Goal: Transaction & Acquisition: Purchase product/service

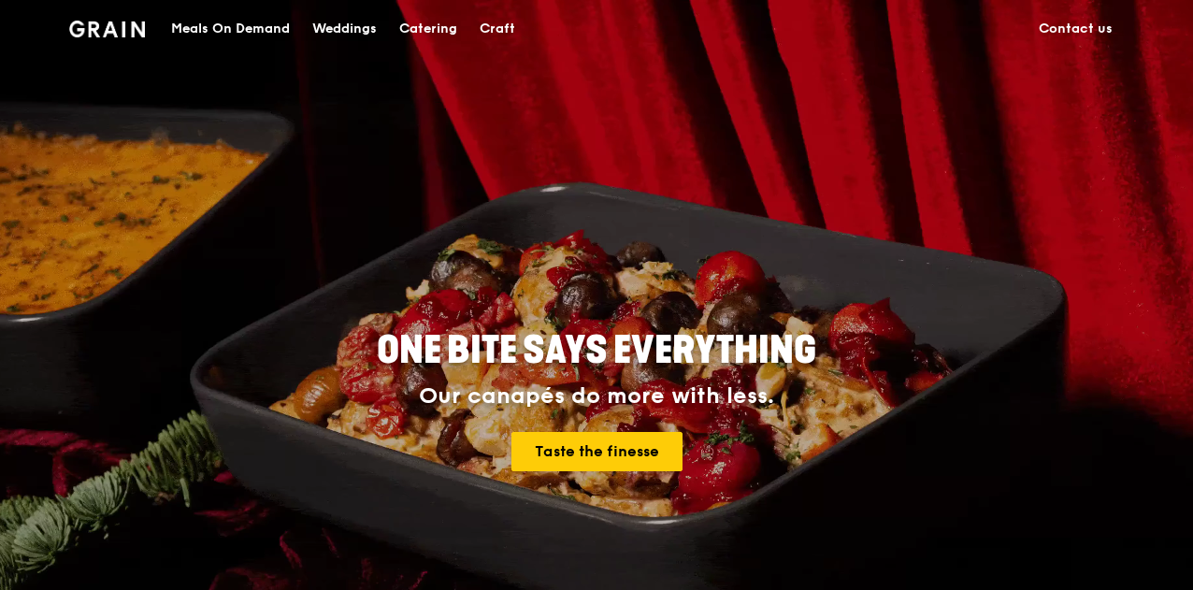
click at [414, 28] on div "Catering" at bounding box center [428, 29] width 58 height 56
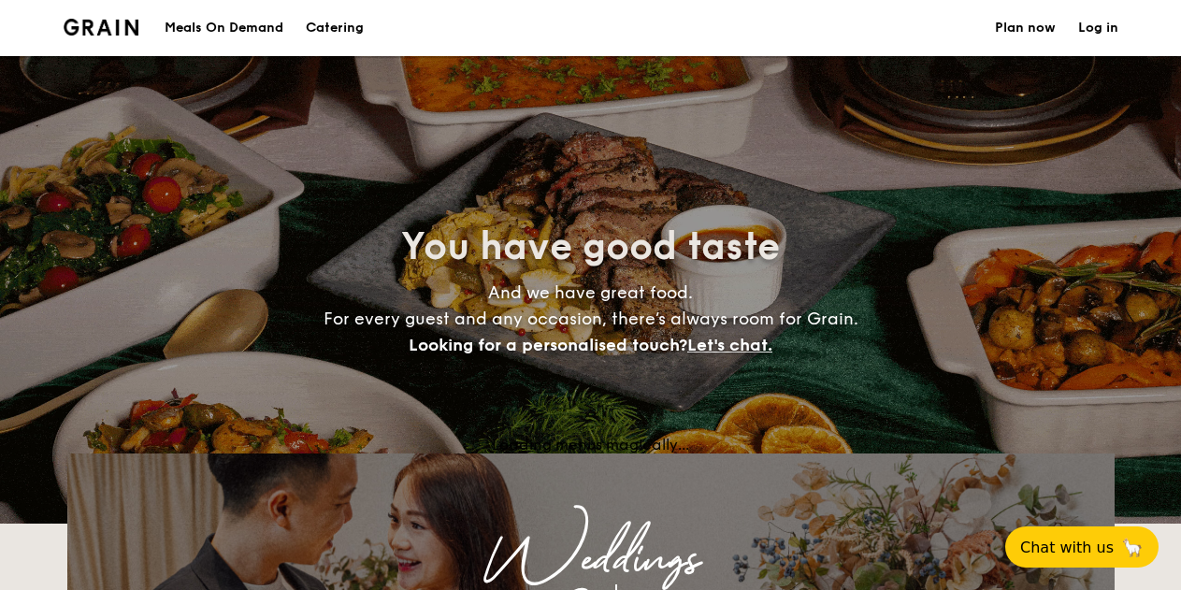
select select
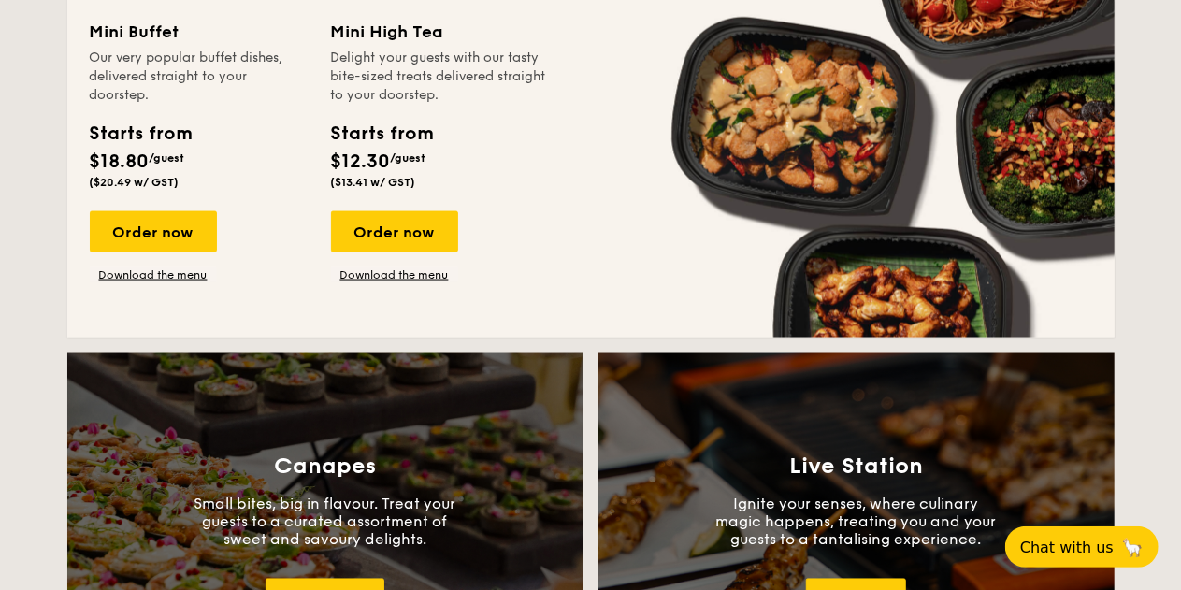
scroll to position [1215, 0]
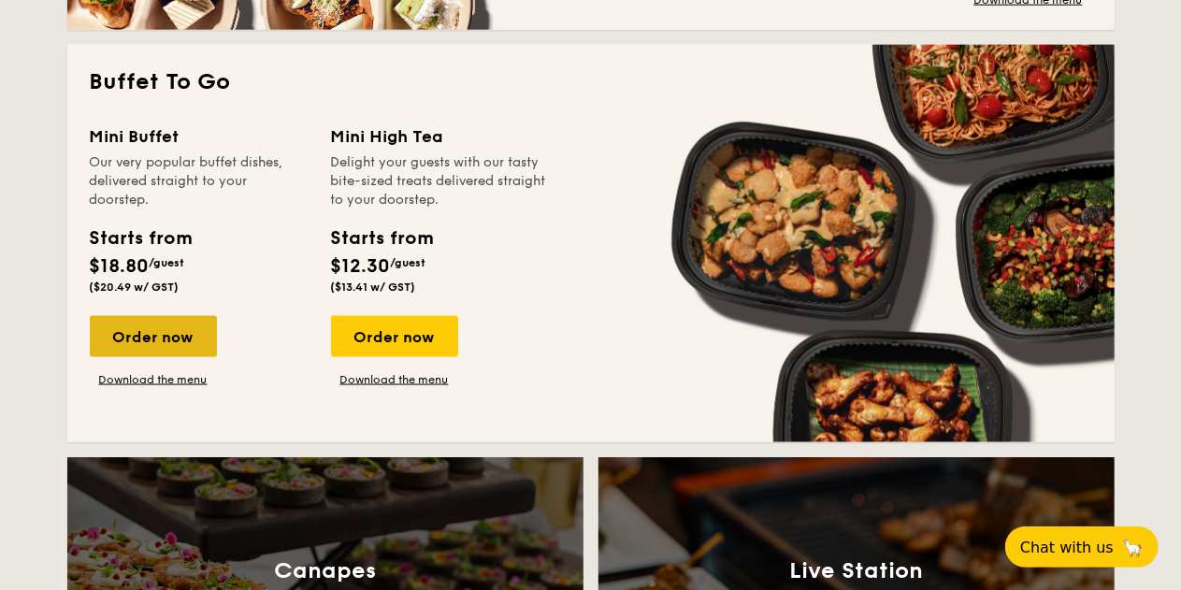
click at [194, 336] on div "Order now" at bounding box center [153, 336] width 127 height 41
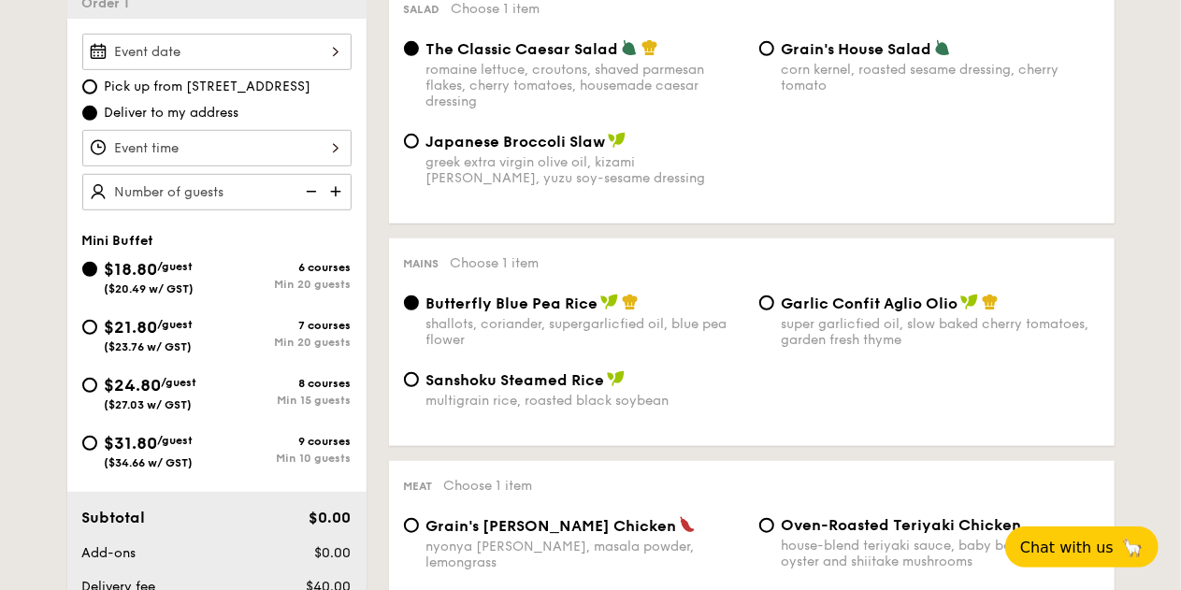
scroll to position [561, 0]
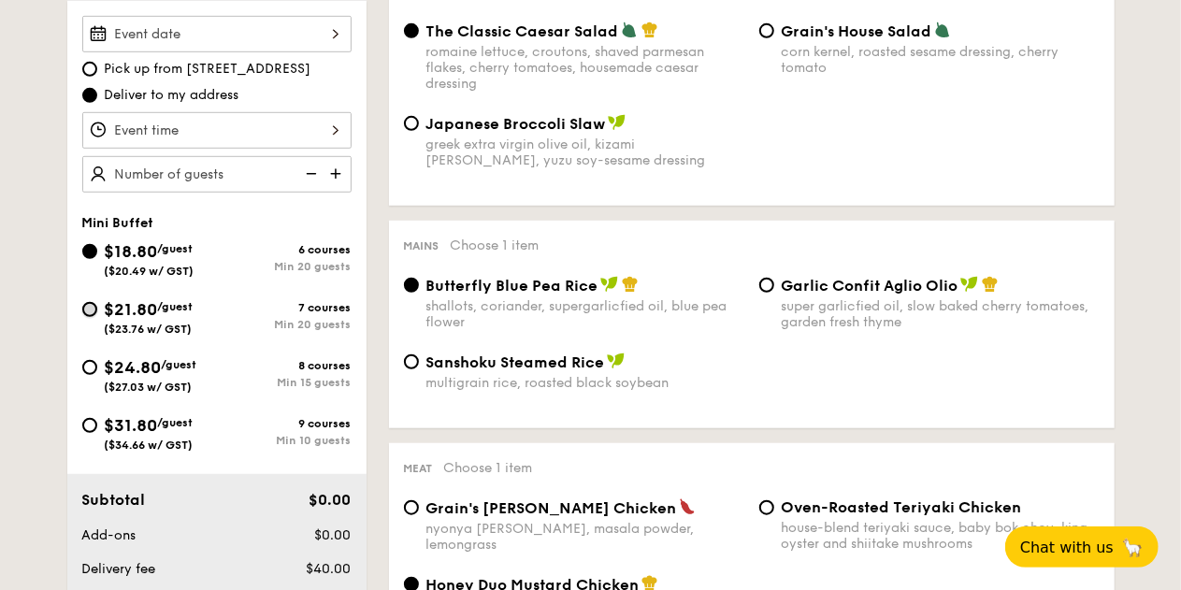
click at [93, 309] on input "$21.80 /guest ($23.76 w/ GST) 7 courses Min 20 guests" at bounding box center [89, 309] width 15 height 15
radio input "true"
radio input "false"
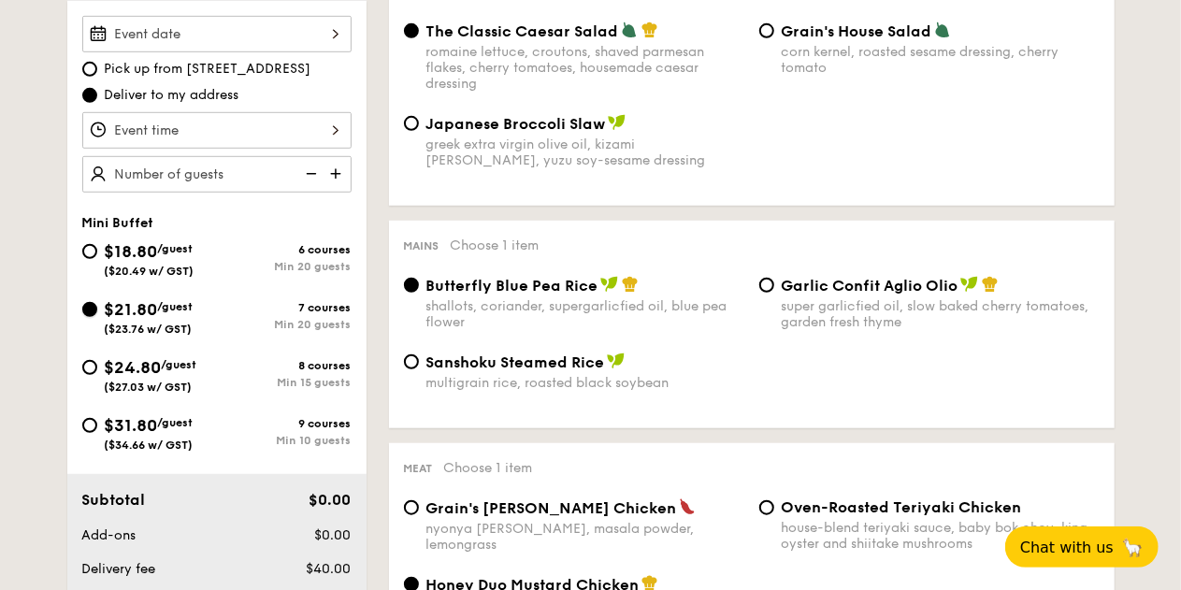
radio input "true"
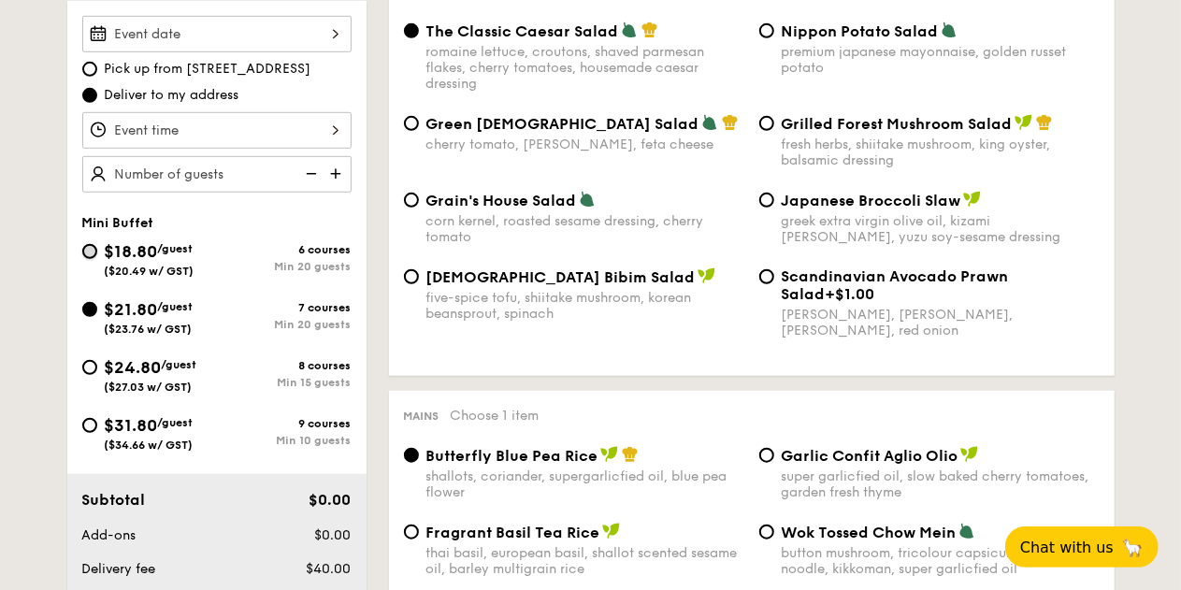
click at [89, 250] on input "$18.80 /guest ($20.49 w/ GST) 6 courses Min 20 guests" at bounding box center [89, 251] width 15 height 15
radio input "true"
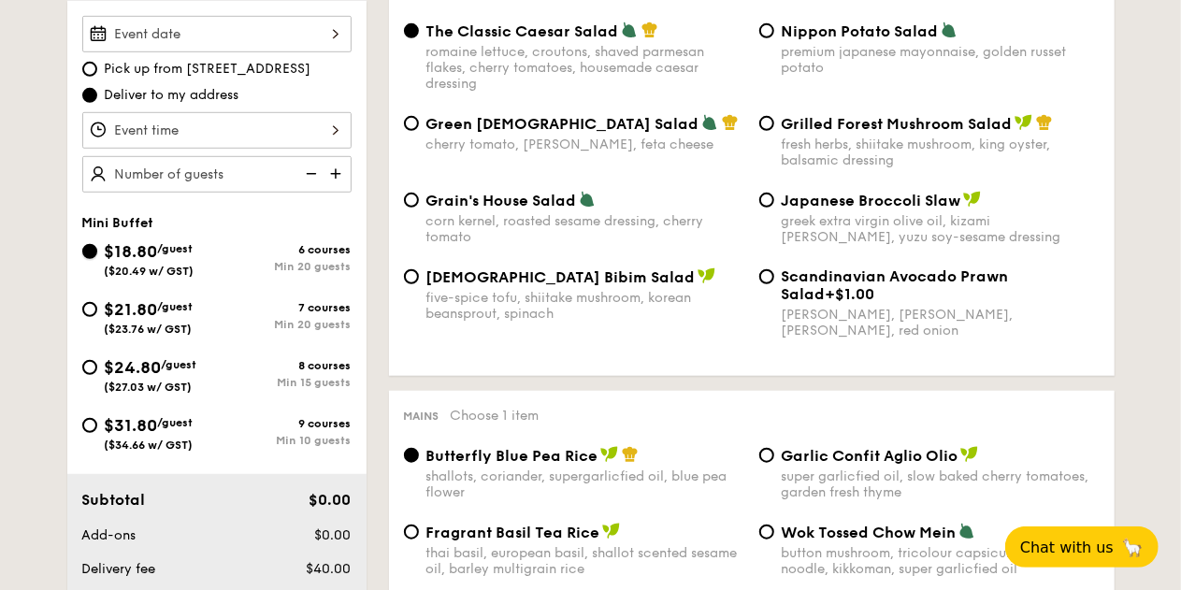
radio input "true"
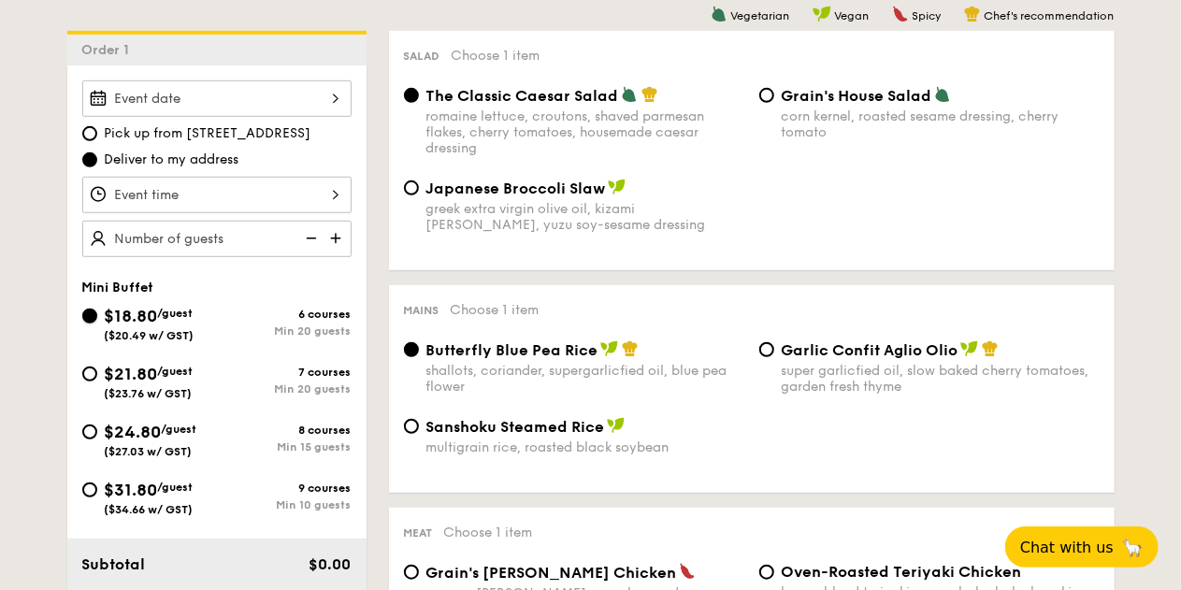
scroll to position [467, 0]
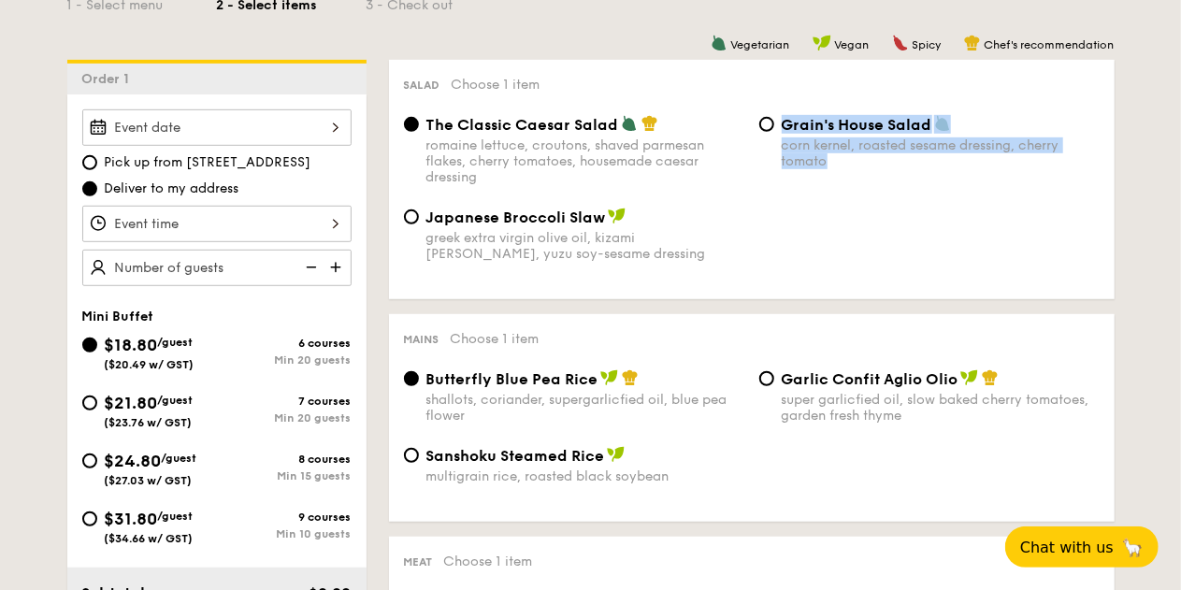
drag, startPoint x: 777, startPoint y: 147, endPoint x: 907, endPoint y: 162, distance: 130.8
click at [907, 162] on div "Grain's House Salad corn kernel, roasted sesame dressing, cherry tomato" at bounding box center [929, 142] width 355 height 54
copy div "Grain's House Salad corn kernel, roasted sesame dressing, cherry tomato"
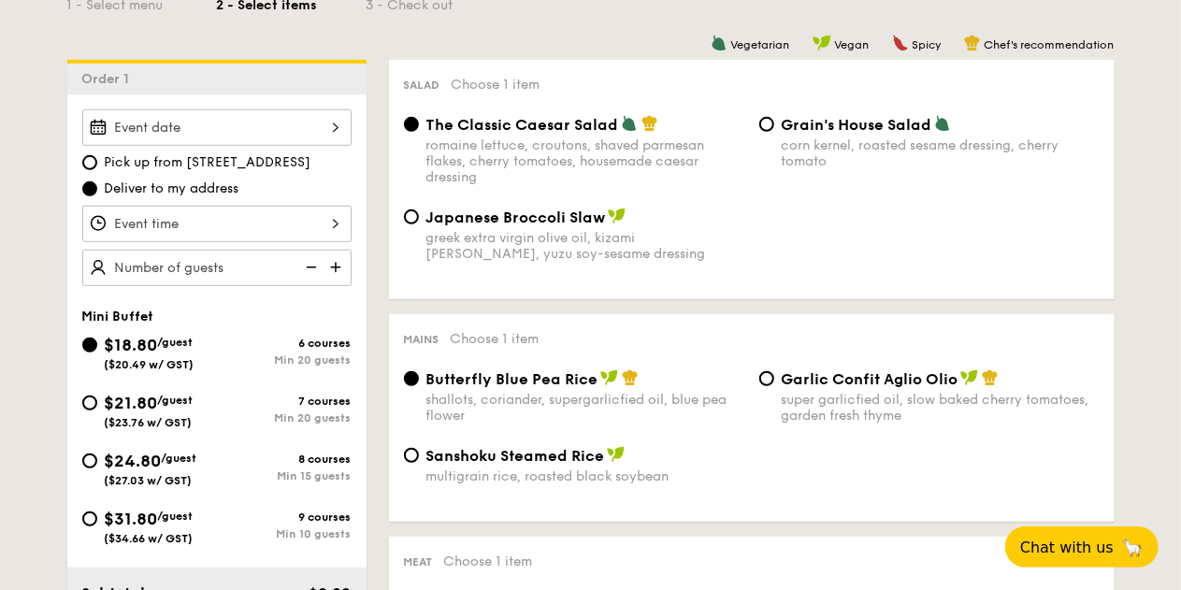
click at [124, 401] on span "$21.80" at bounding box center [131, 403] width 53 height 21
click at [97, 401] on input "$21.80 /guest ($23.76 w/ GST) 7 courses Min 20 guests" at bounding box center [89, 402] width 15 height 15
radio input "true"
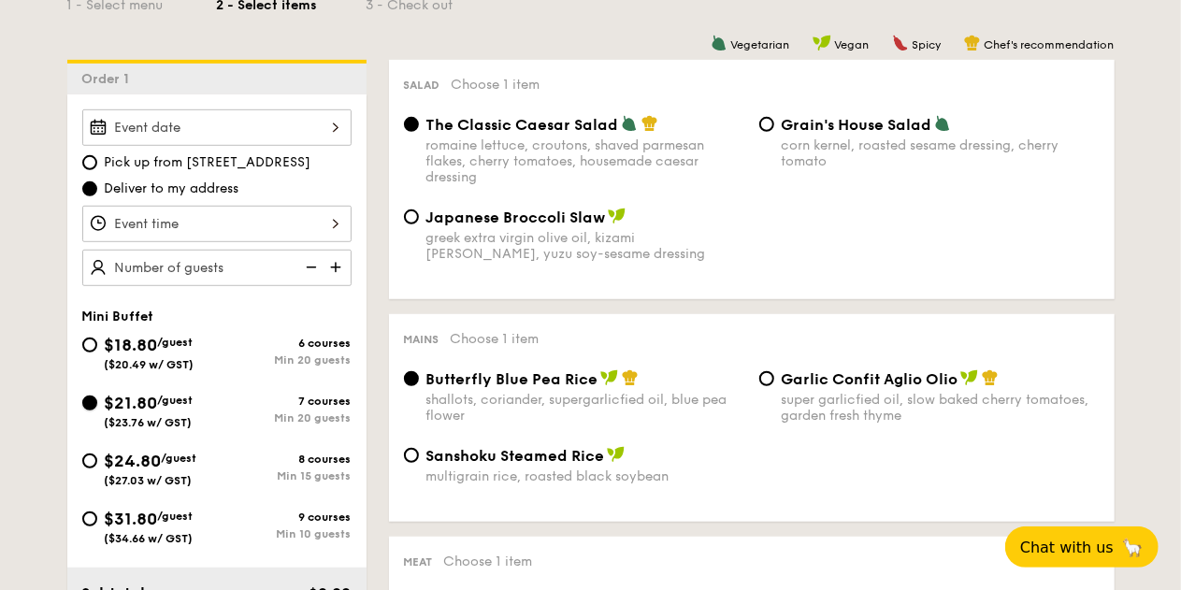
radio input "false"
radio input "true"
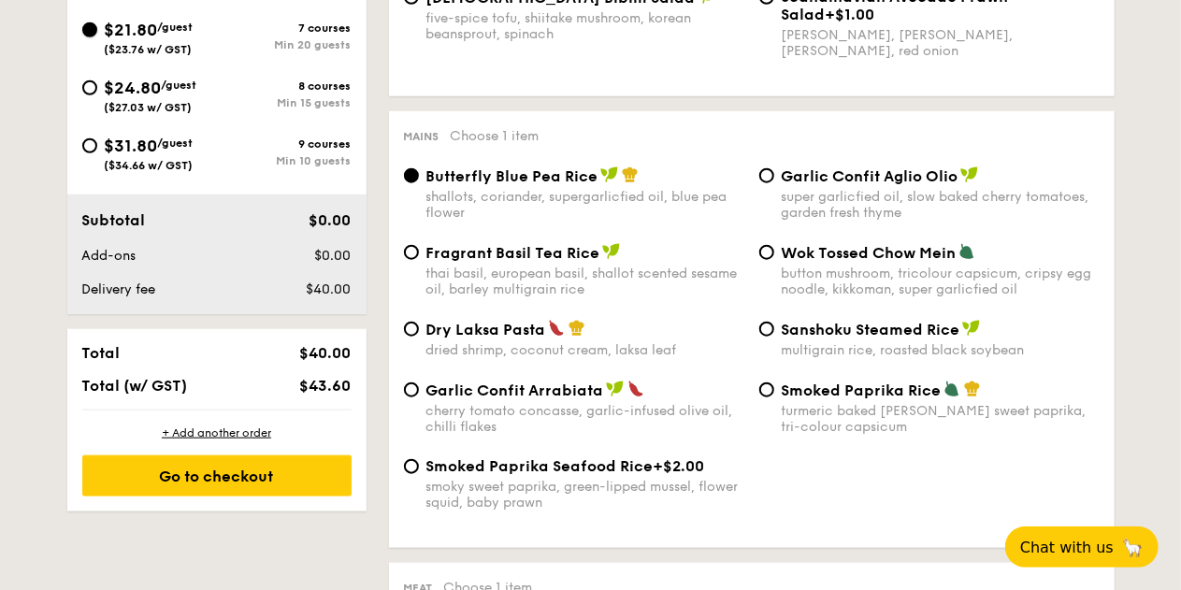
scroll to position [841, 0]
